Goal: Information Seeking & Learning: Learn about a topic

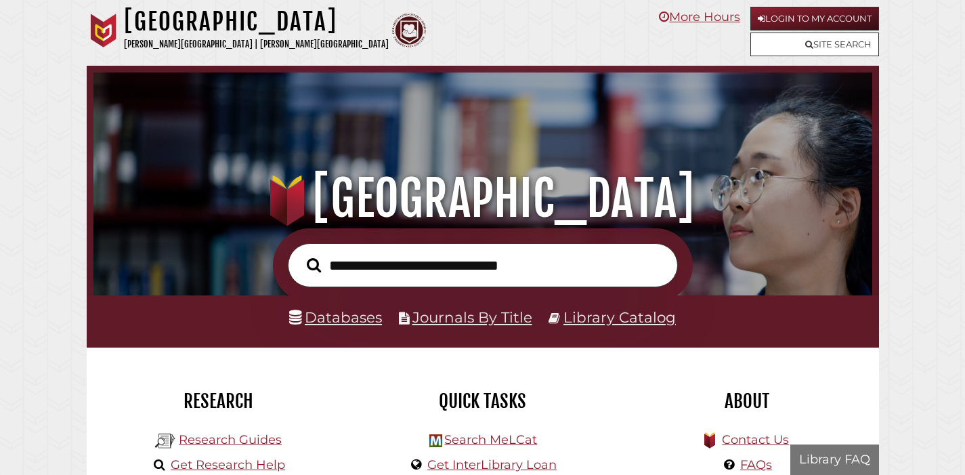
scroll to position [257, 772]
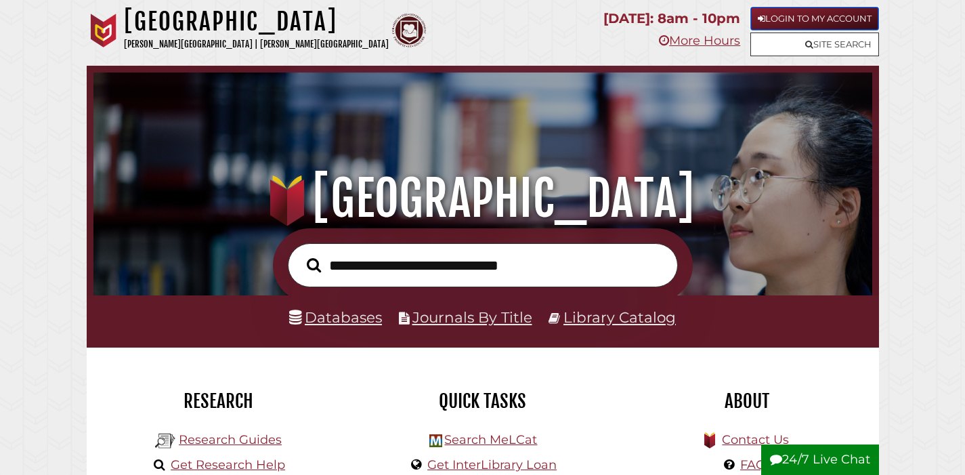
click at [788, 21] on link "Login to My Account" at bounding box center [814, 19] width 129 height 24
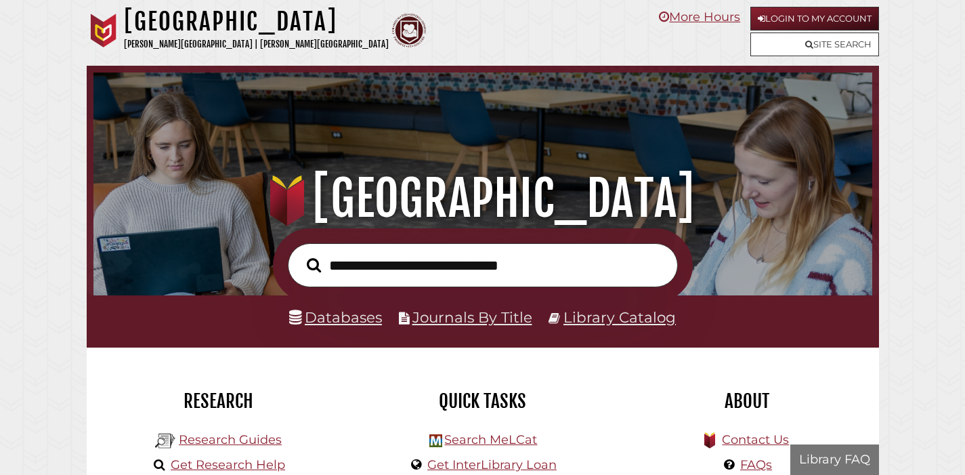
scroll to position [257, 772]
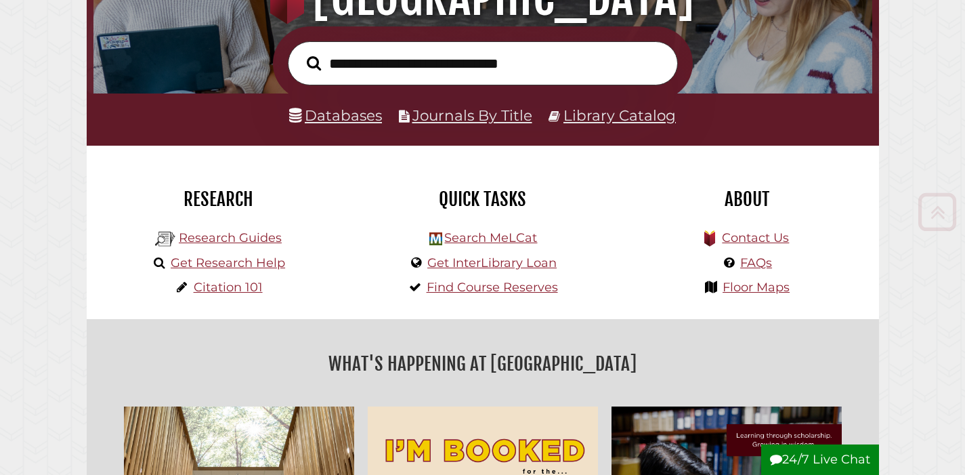
scroll to position [206, 0]
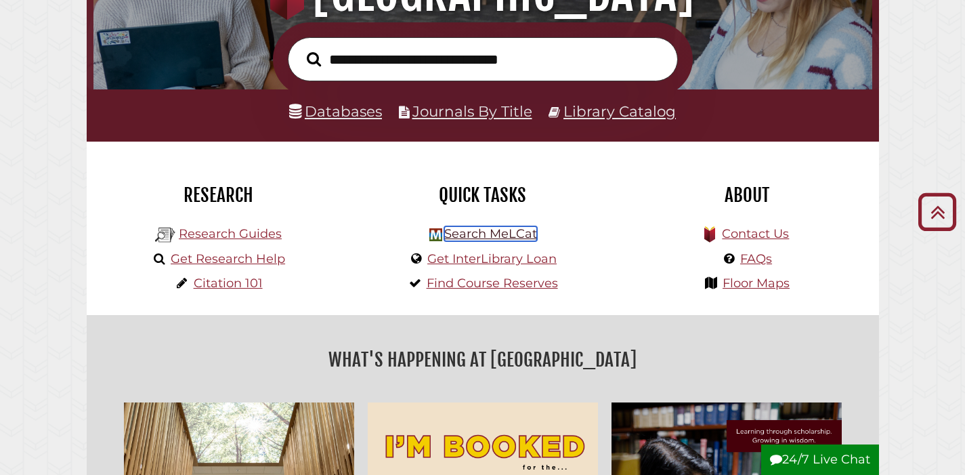
click at [523, 234] on link "Search MeLCat" at bounding box center [490, 233] width 93 height 15
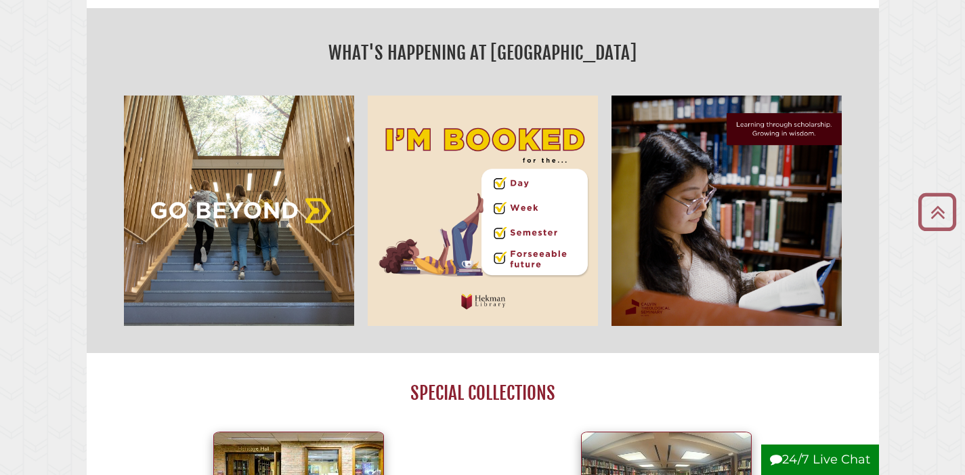
scroll to position [364, 0]
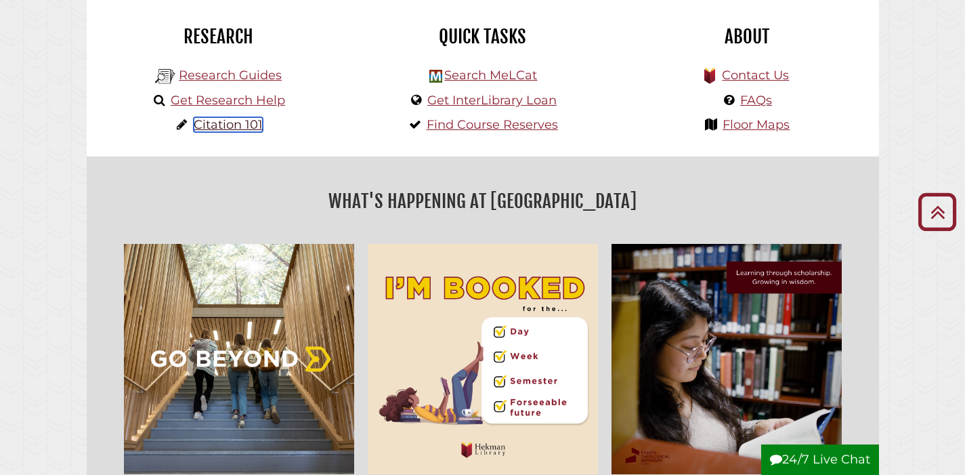
click at [242, 127] on link "Citation 101" at bounding box center [228, 124] width 69 height 15
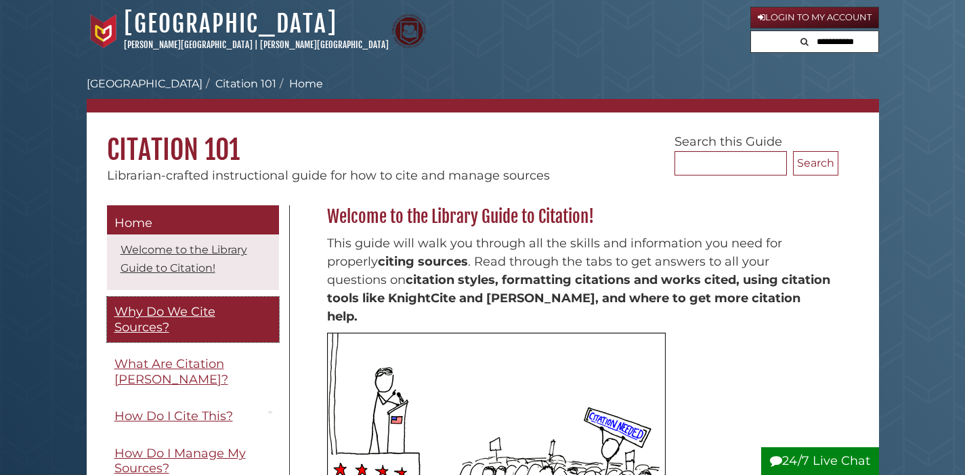
click at [141, 316] on span "Why Do We Cite Sources?" at bounding box center [164, 319] width 101 height 30
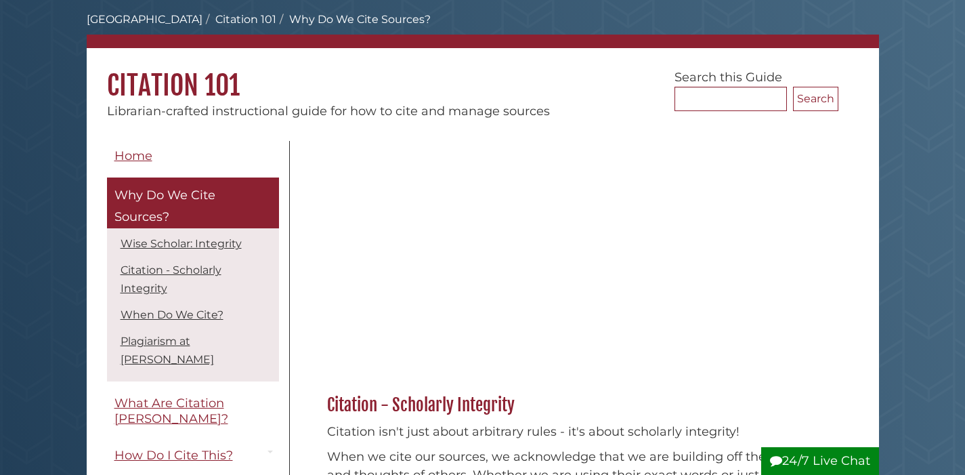
scroll to position [66, 0]
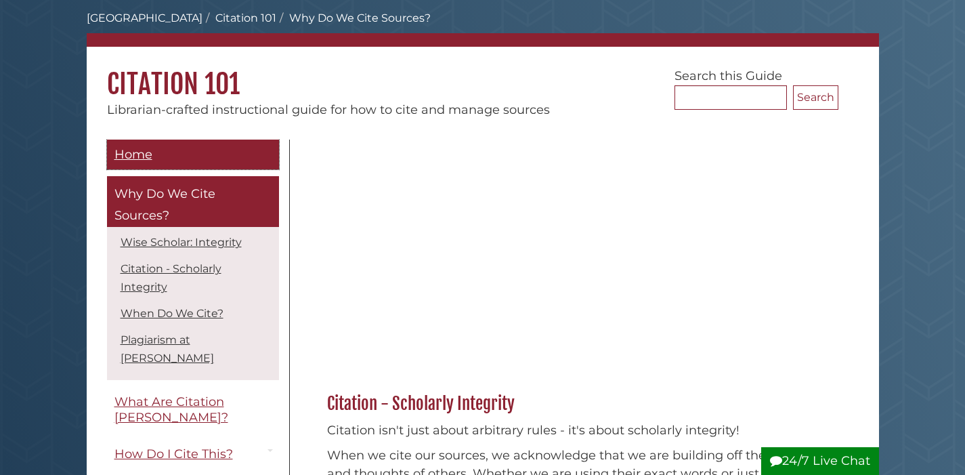
click at [161, 149] on link "Home" at bounding box center [193, 155] width 172 height 30
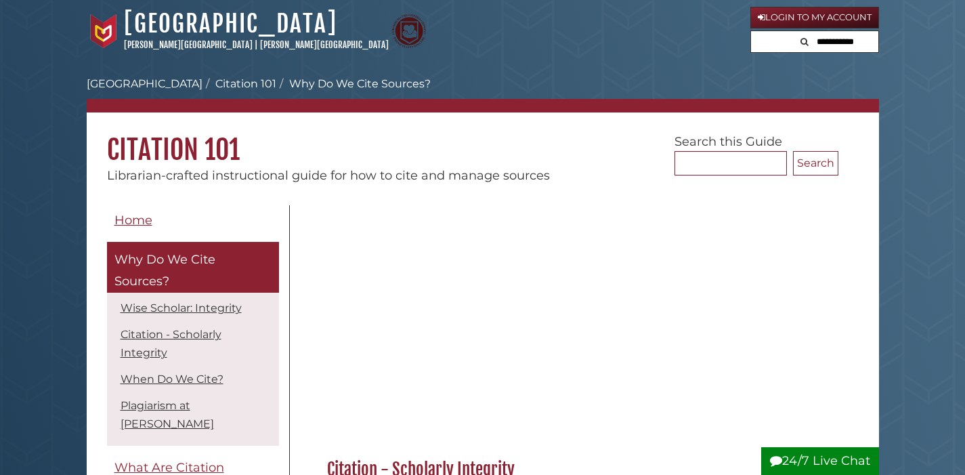
scroll to position [66, 0]
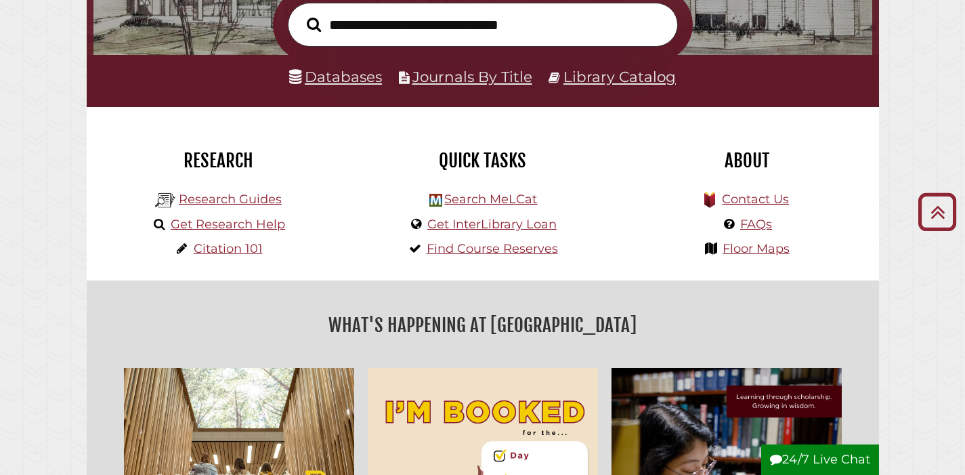
scroll to position [259, 0]
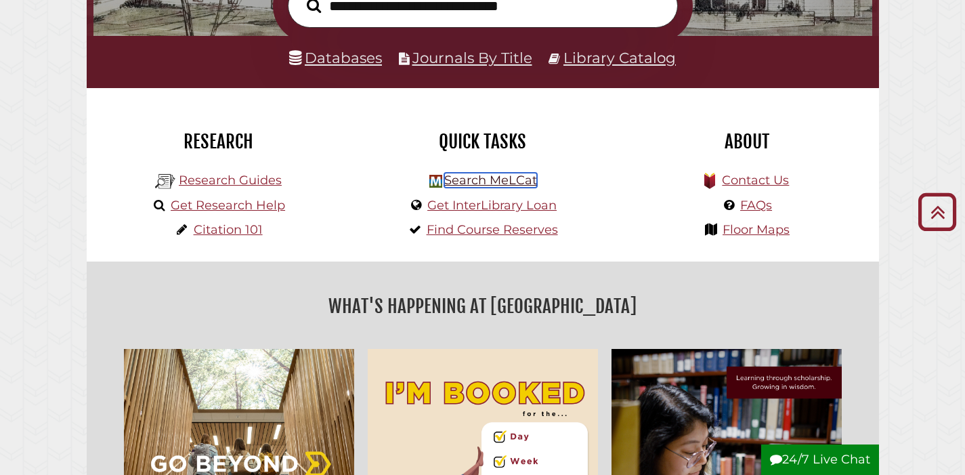
click at [510, 184] on link "Search MeLCat" at bounding box center [490, 180] width 93 height 15
